Goal: Task Accomplishment & Management: Manage account settings

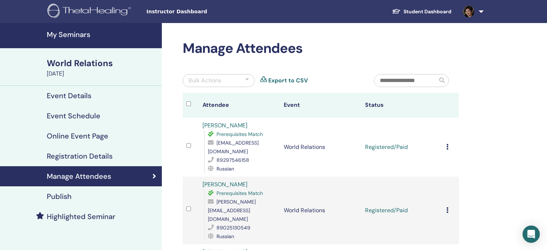
scroll to position [72, 0]
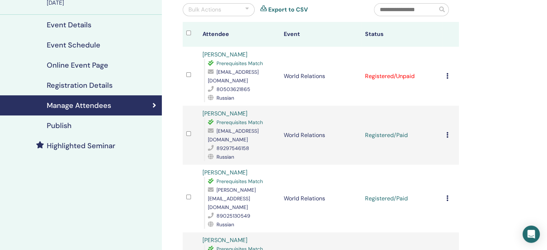
scroll to position [72, 0]
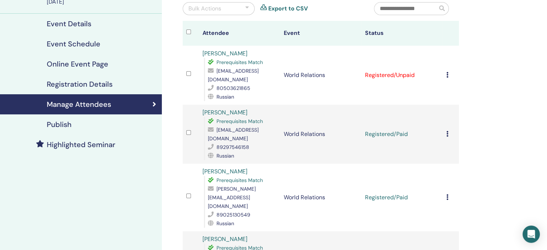
click at [447, 74] on icon at bounding box center [447, 75] width 2 height 6
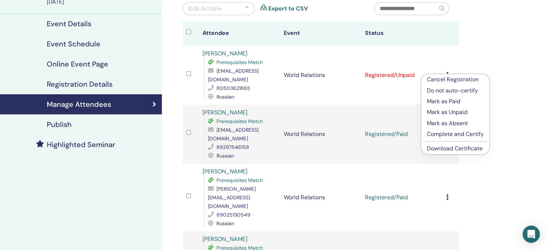
click at [436, 103] on p "Mark as Paid" at bounding box center [455, 101] width 57 height 9
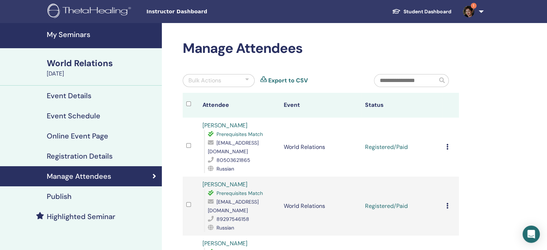
click at [443, 143] on td "Cancel Registration Do not auto-certify Mark as Paid Mark as Unpaid Mark as Abs…" at bounding box center [450, 147] width 16 height 59
click at [448, 147] on div "Cancel Registration Do not auto-certify Mark as Paid Mark as Unpaid Mark as Abs…" at bounding box center [450, 147] width 9 height 9
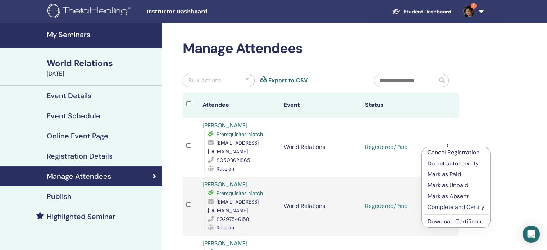
click at [451, 222] on link "Download Certificate" at bounding box center [455, 221] width 56 height 8
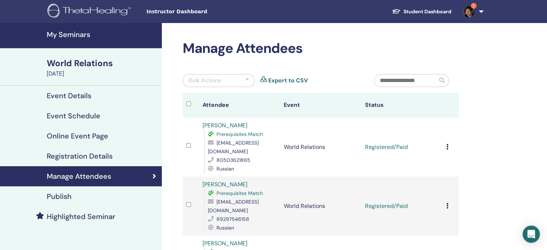
click at [230, 150] on span "[EMAIL_ADDRESS][DOMAIN_NAME]" at bounding box center [233, 146] width 51 height 15
copy span "[EMAIL_ADDRESS][DOMAIN_NAME]"
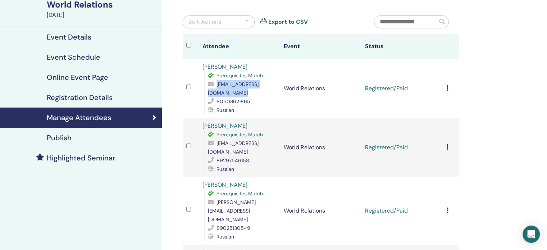
scroll to position [36, 0]
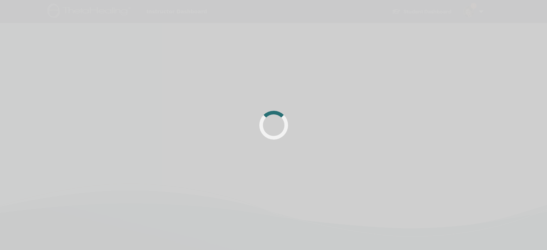
scroll to position [36, 0]
